Goal: Task Accomplishment & Management: Complete application form

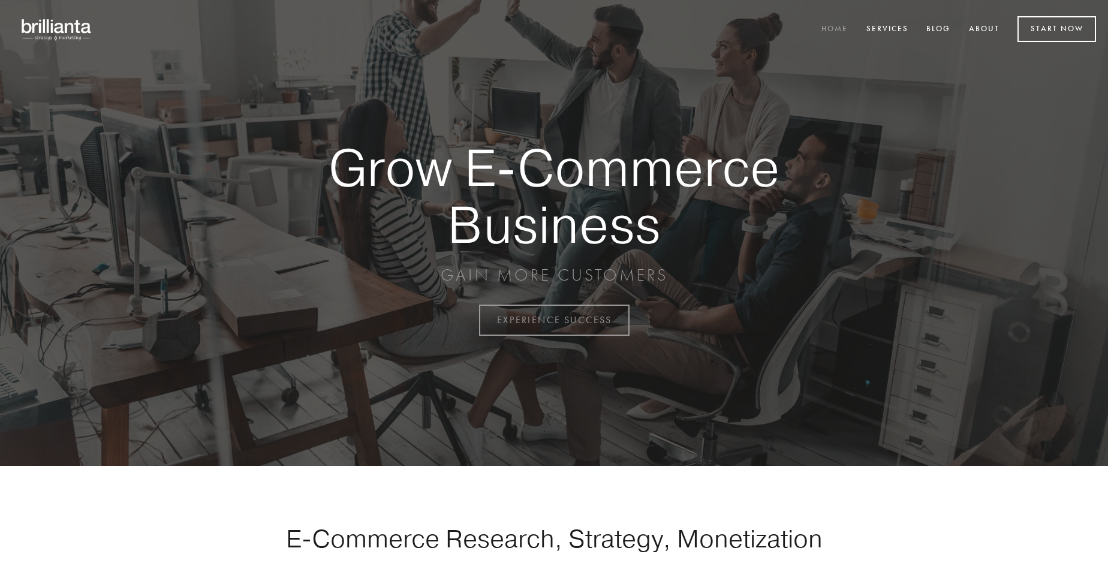
scroll to position [3143, 0]
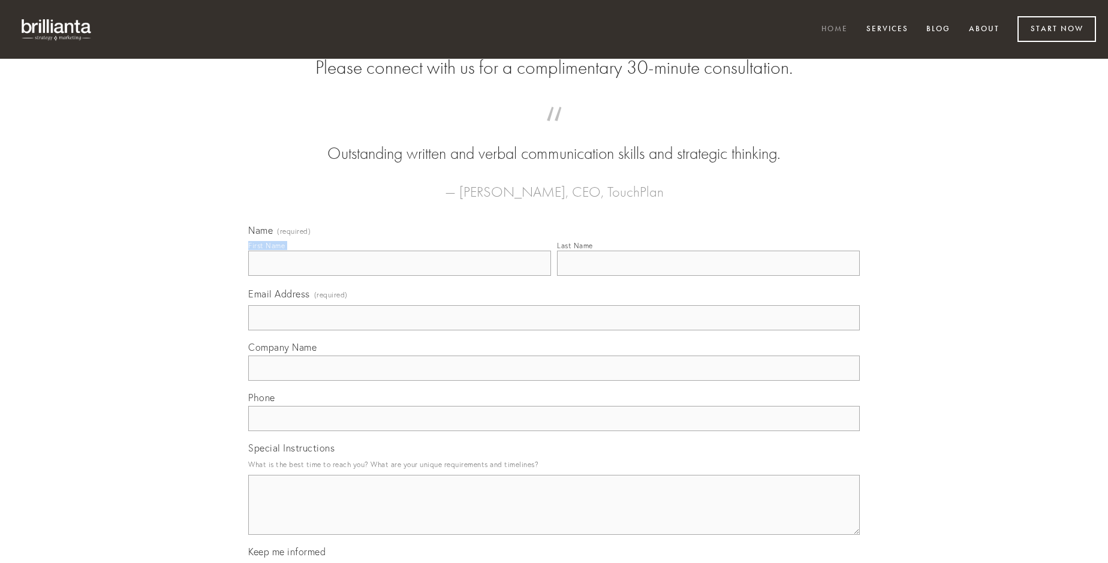
type input "[PERSON_NAME]"
click at [708, 276] on input "Last Name" at bounding box center [708, 263] width 303 height 25
type input "[PERSON_NAME]"
click at [554, 330] on input "Email Address (required)" at bounding box center [554, 317] width 612 height 25
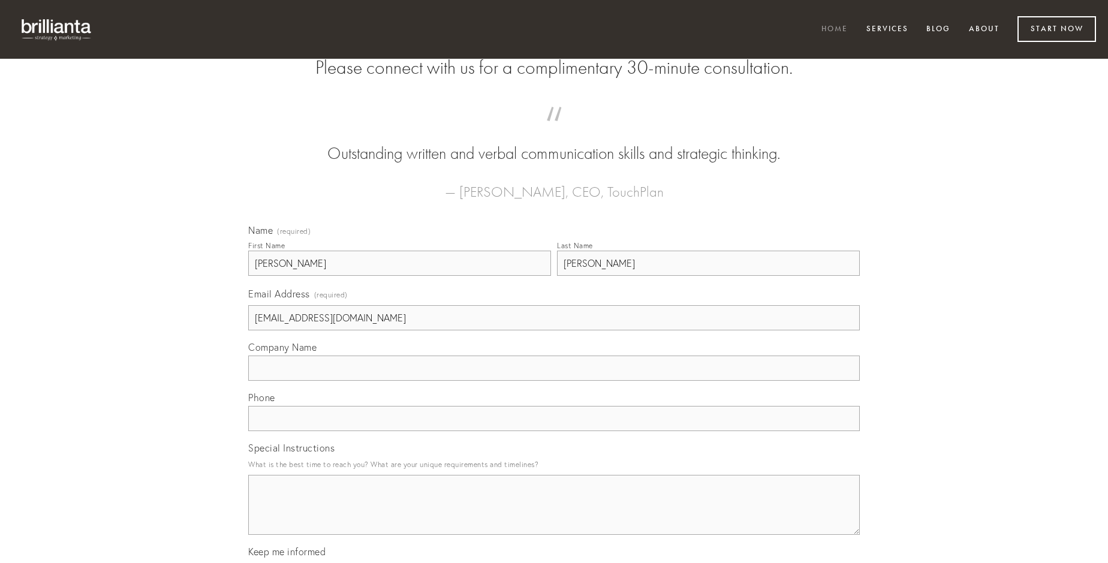
type input "[EMAIL_ADDRESS][DOMAIN_NAME]"
click at [554, 381] on input "Company Name" at bounding box center [554, 368] width 612 height 25
type input "conspergo"
click at [554, 431] on input "text" at bounding box center [554, 418] width 612 height 25
click at [554, 516] on textarea "Special Instructions" at bounding box center [554, 505] width 612 height 60
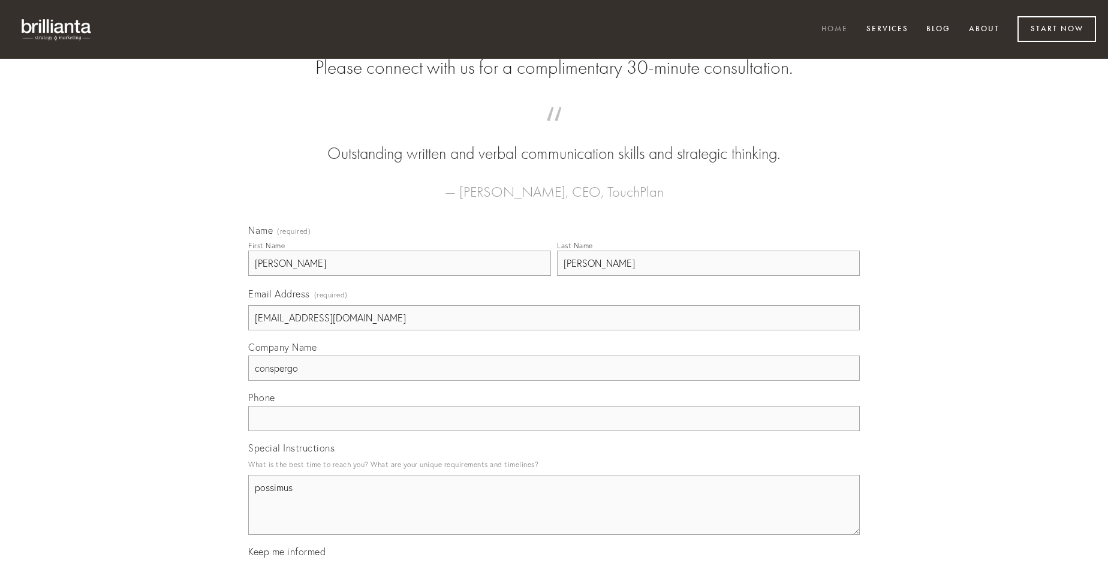
type textarea "possimus"
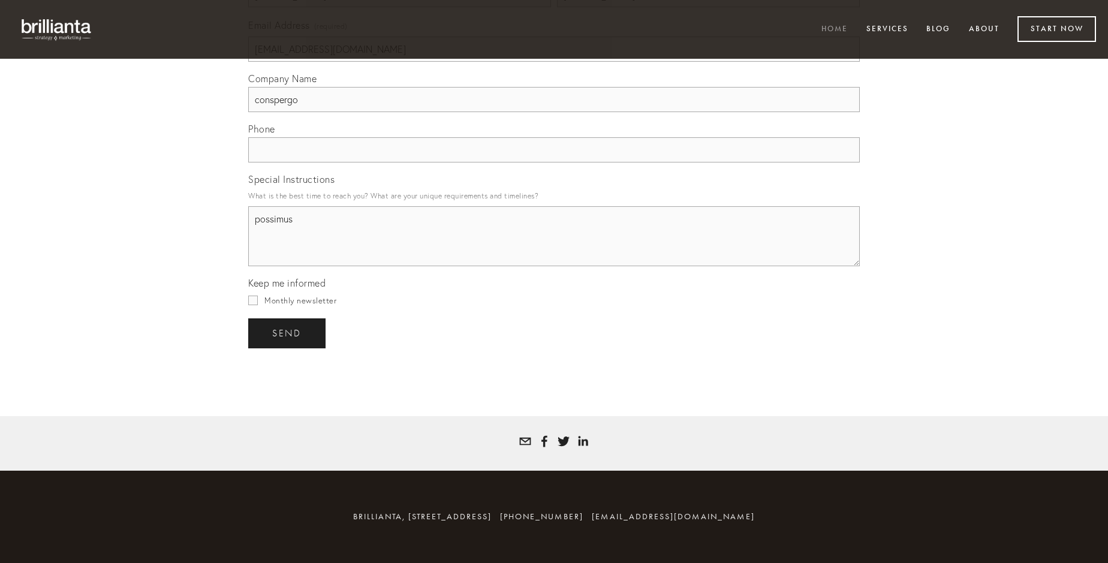
click at [288, 333] on span "send" at bounding box center [286, 333] width 29 height 11
